Goal: Check status: Check status

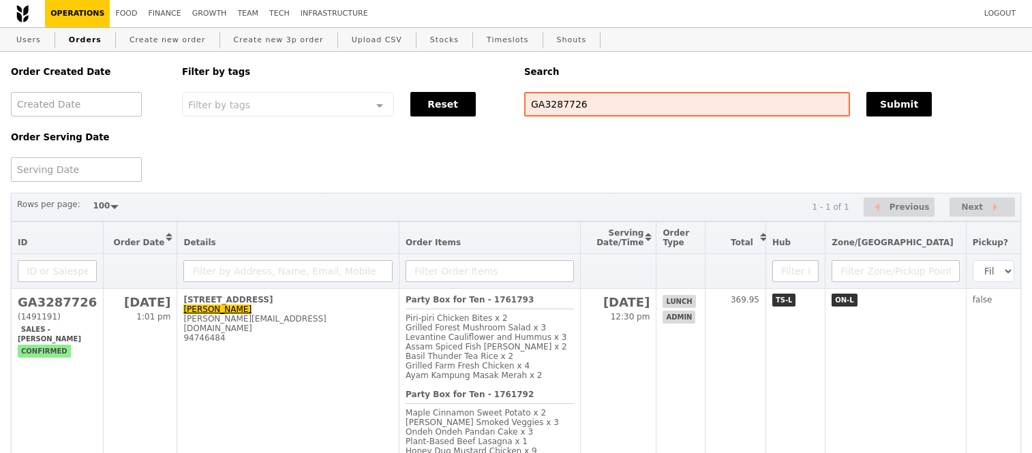
select select "100"
type input "G3286559"
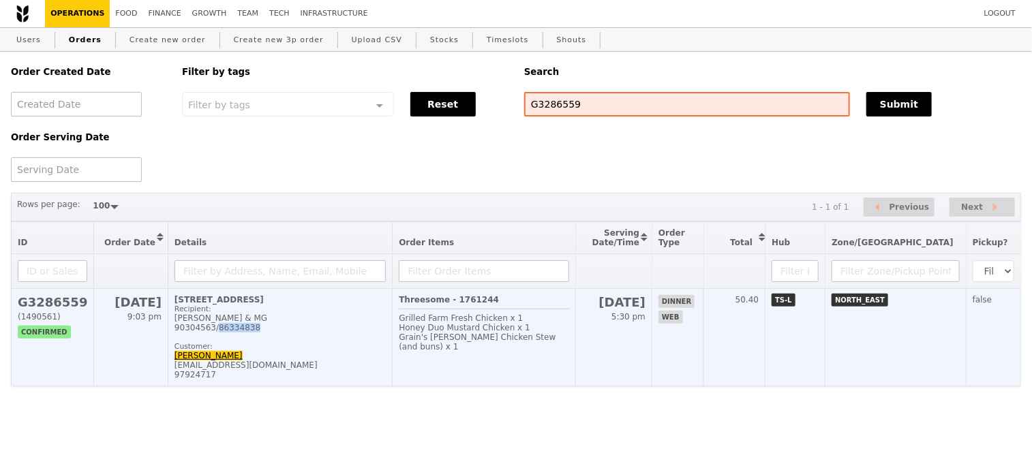
drag, startPoint x: 254, startPoint y: 342, endPoint x: 212, endPoint y: 345, distance: 42.4
click at [212, 332] on div "90304563/86334838" at bounding box center [279, 328] width 211 height 10
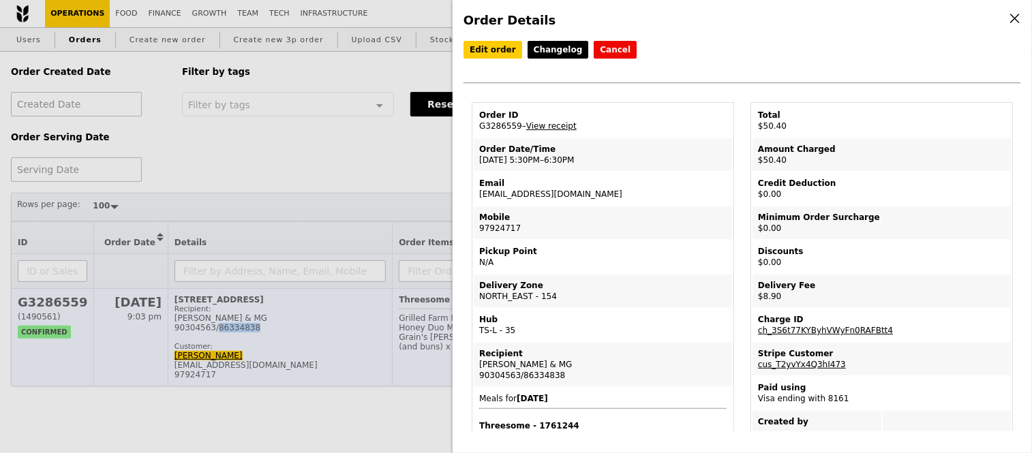
copy div "86334838"
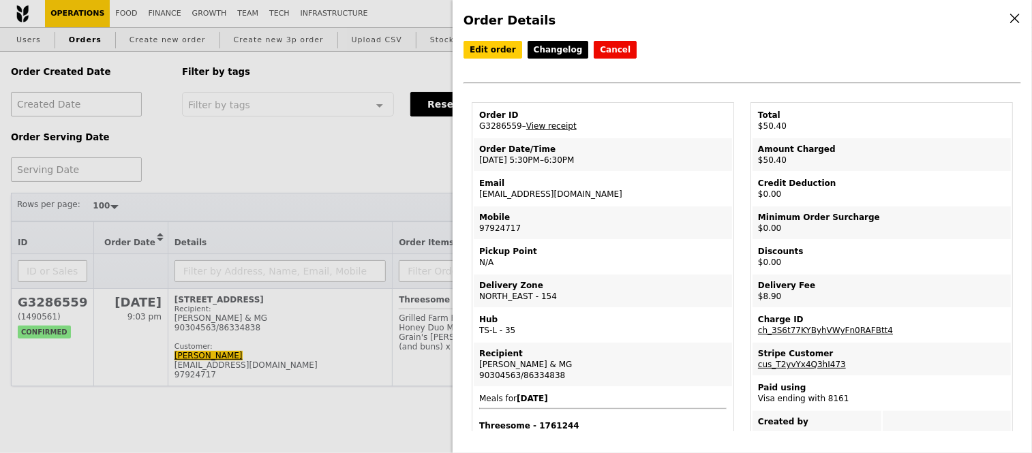
click at [350, 134] on div "Order Details Edit order Changelog Cancel Order ID G3286559 – View receipt Orde…" at bounding box center [516, 226] width 1032 height 453
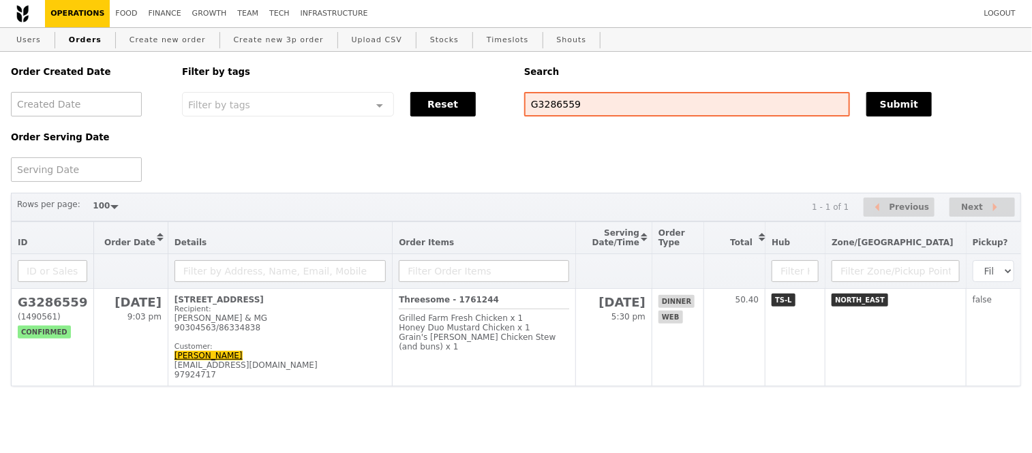
scroll to position [9, 0]
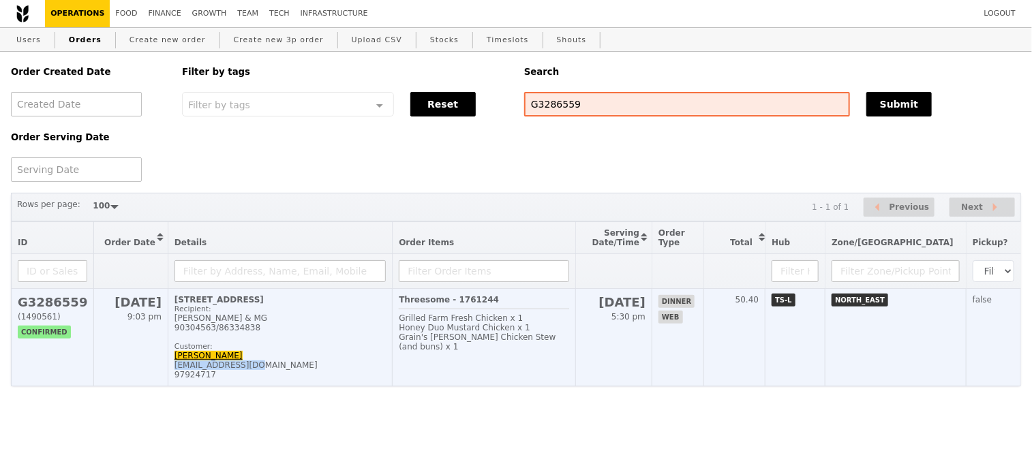
drag, startPoint x: 254, startPoint y: 376, endPoint x: 174, endPoint y: 379, distance: 80.4
click at [174, 370] on div "[EMAIL_ADDRESS][DOMAIN_NAME]" at bounding box center [279, 365] width 211 height 10
copy div "[EMAIL_ADDRESS][DOMAIN_NAME]"
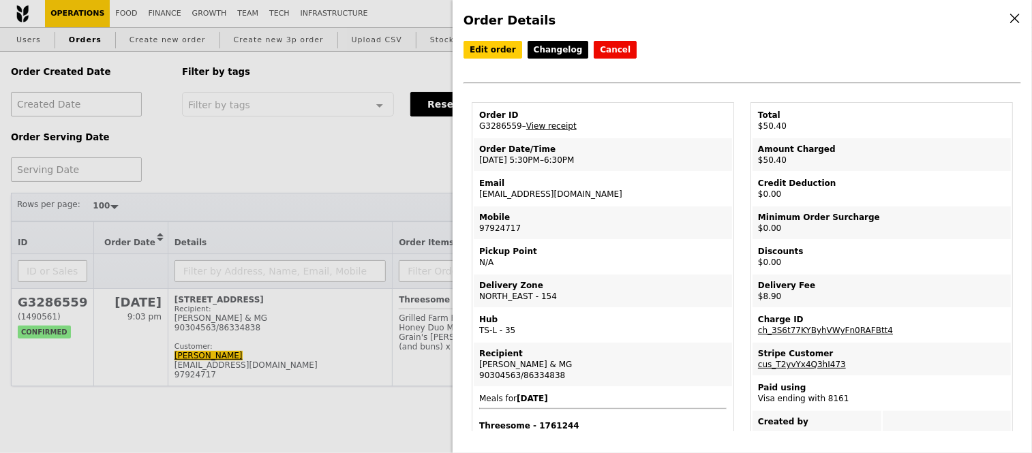
click at [497, 134] on td "Order ID G3286559 – View receipt" at bounding box center [603, 120] width 258 height 33
copy td "G3286559"
